Goal: Task Accomplishment & Management: Complete application form

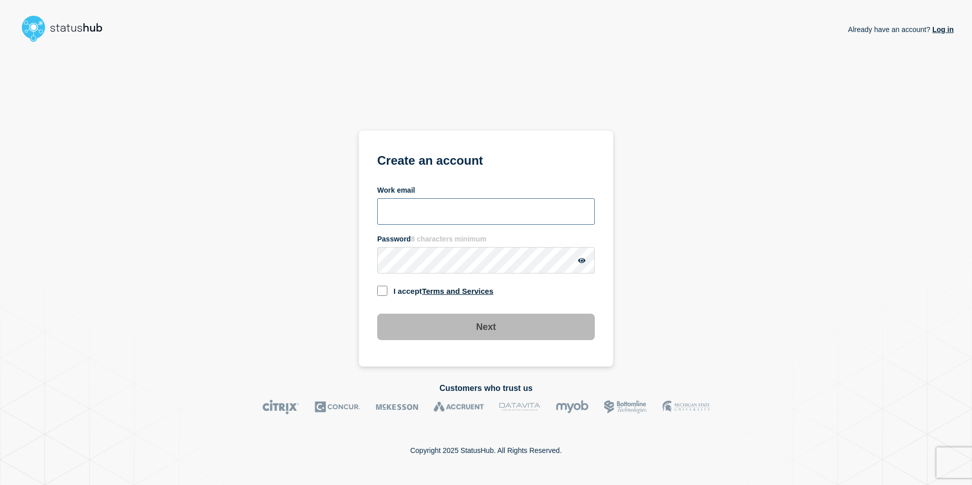
click at [424, 200] on input "Work email" at bounding box center [486, 211] width 218 height 26
type input "[PERSON_NAME][EMAIL_ADDRESS][PERSON_NAME][DOMAIN_NAME]"
click at [672, 268] on div "Already have an account? Log in Create an account Work email [PERSON_NAME][EMAI…" at bounding box center [485, 206] width 935 height 320
click at [380, 290] on input "checkbox" at bounding box center [382, 291] width 10 height 10
checkbox input "true"
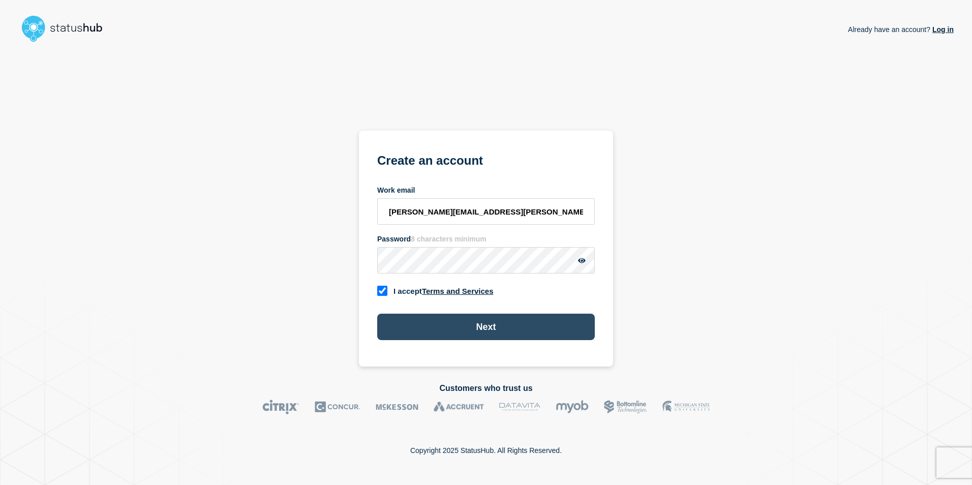
click at [431, 327] on button "Next" at bounding box center [486, 327] width 218 height 26
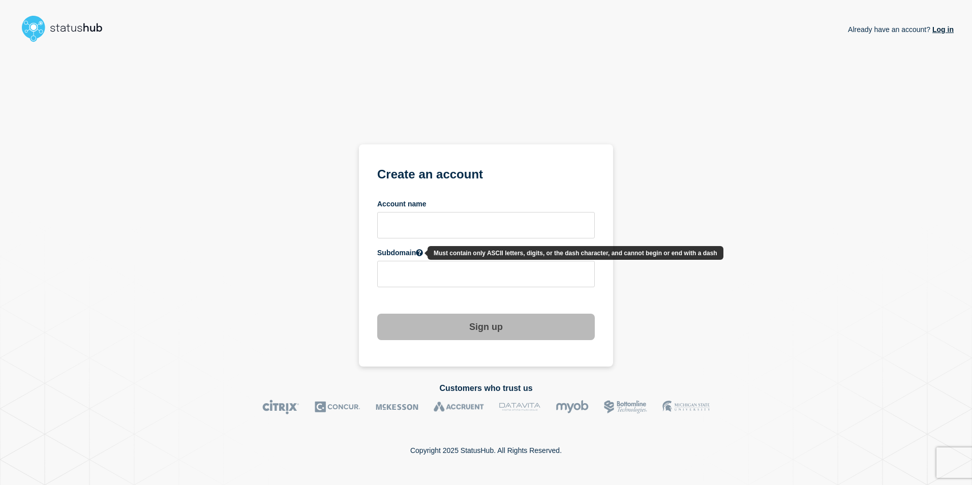
click at [422, 253] on icon at bounding box center [419, 252] width 7 height 7
